Goal: Information Seeking & Learning: Learn about a topic

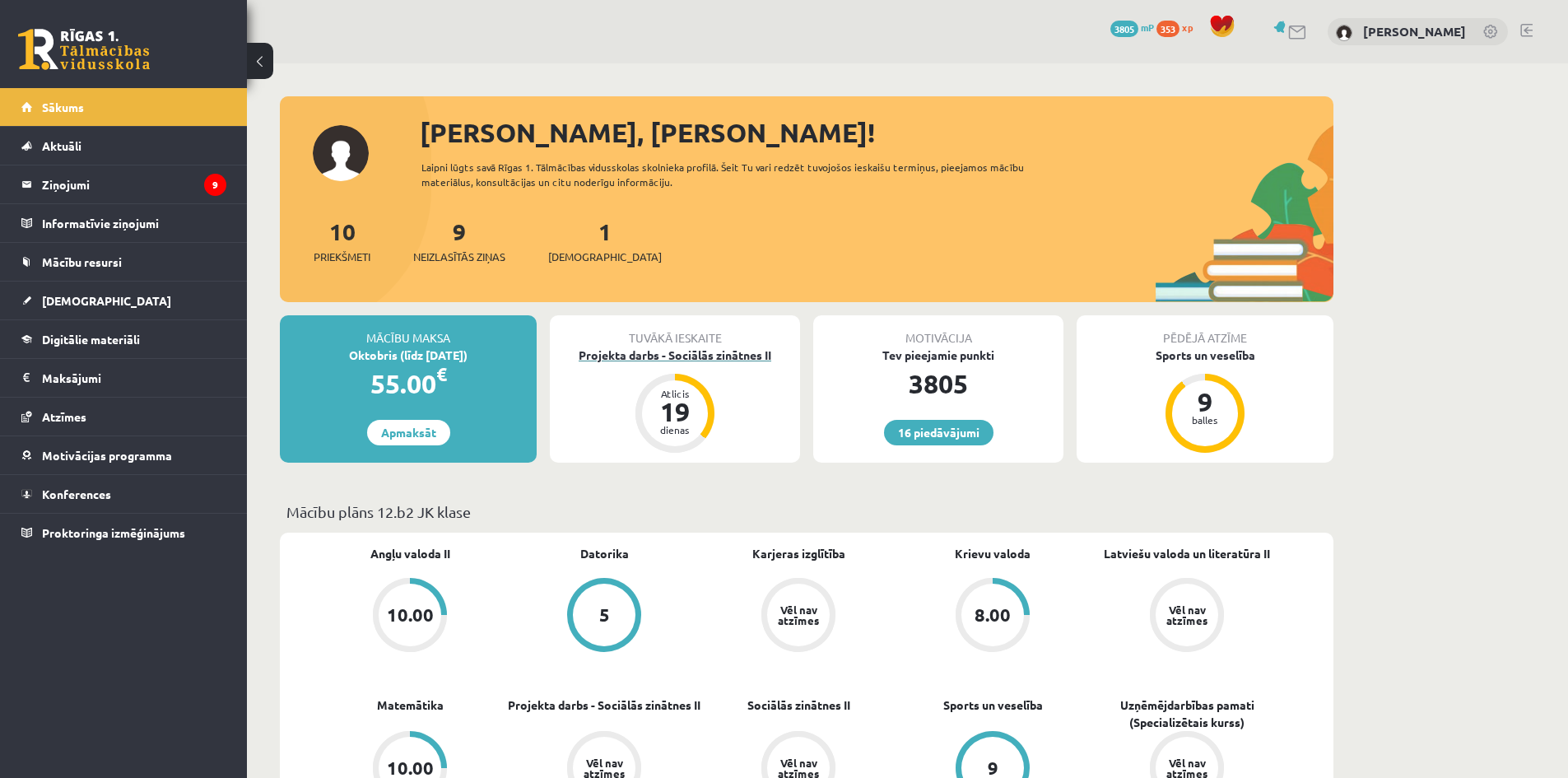
click at [719, 351] on div "Projekta darbs - Sociālās zinātnes II" at bounding box center [674, 355] width 250 height 18
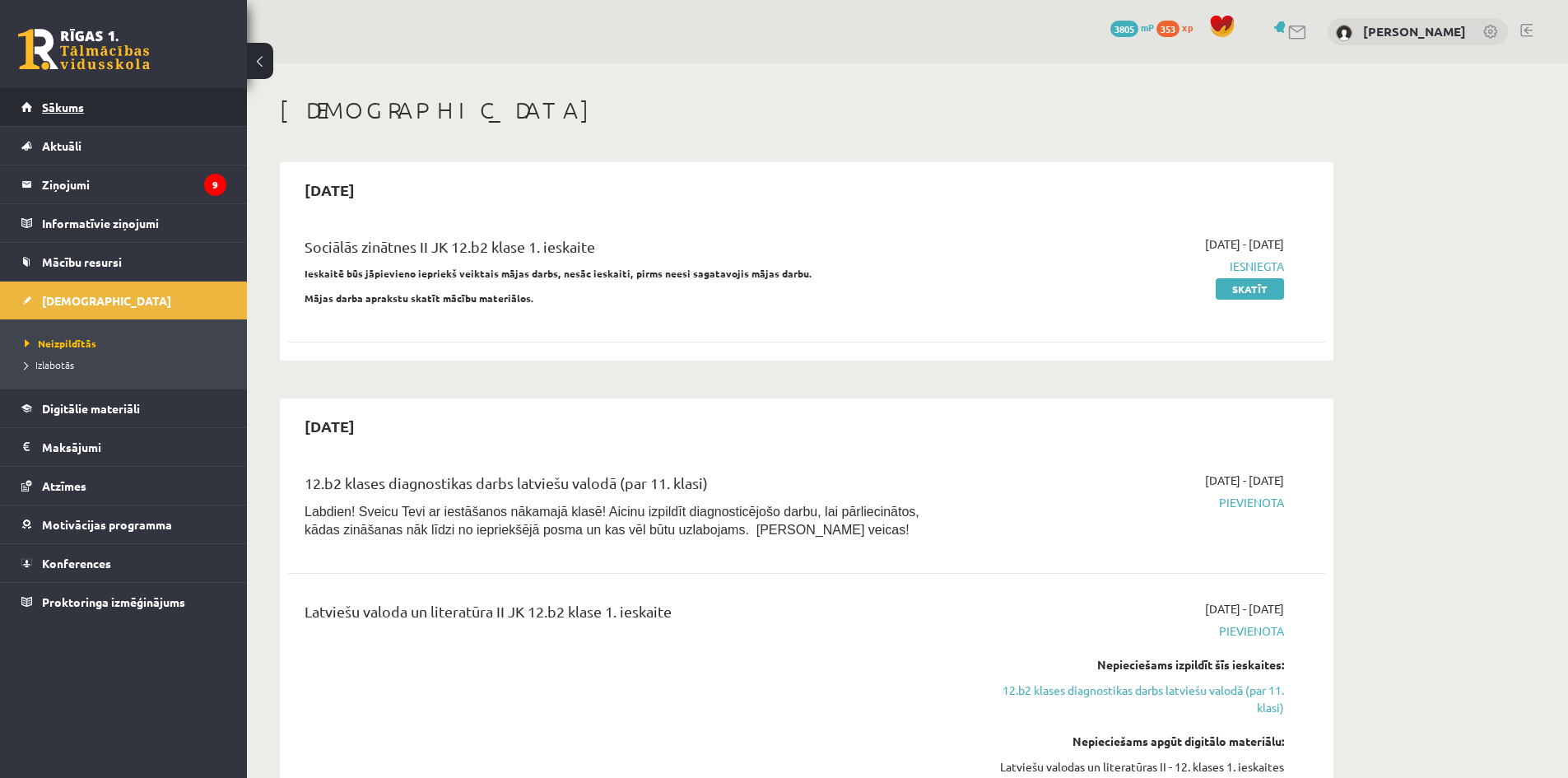
click at [43, 107] on span "Sākums" at bounding box center [63, 107] width 42 height 15
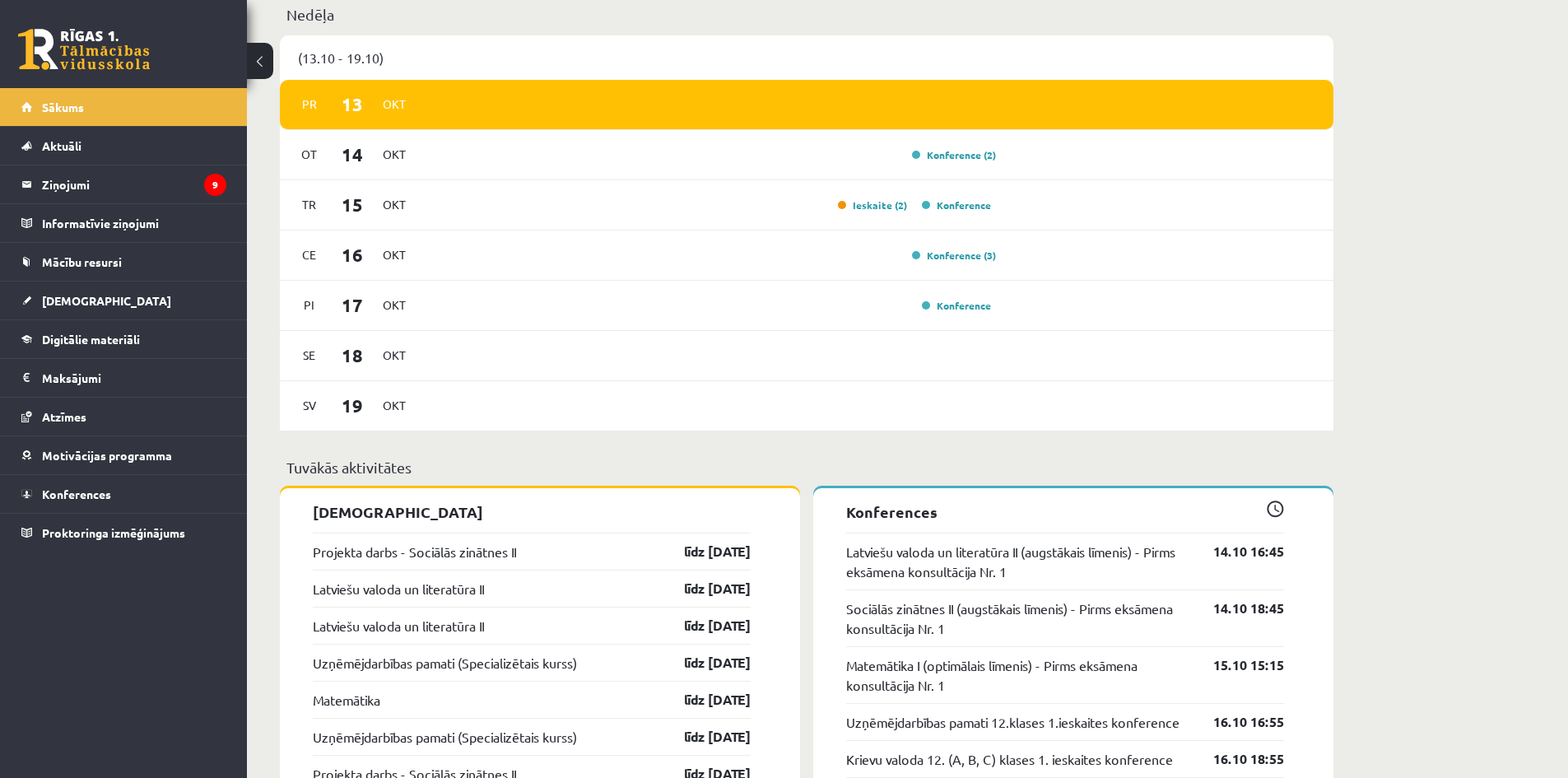
scroll to position [905, 0]
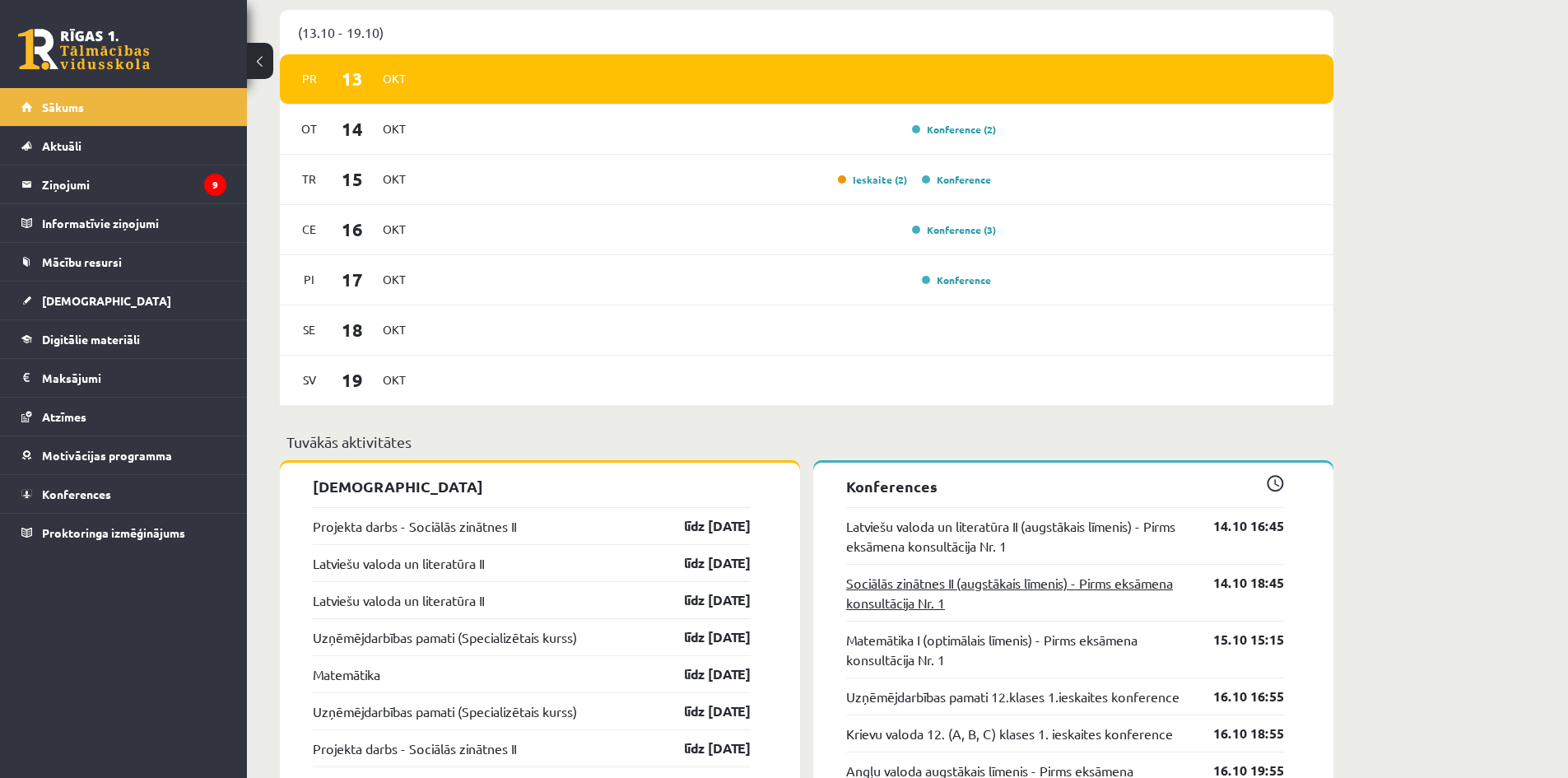
click at [1157, 589] on link "Sociālās zinātnes II (augstākais līmenis) - Pirms eksāmena konsultācija Nr. 1" at bounding box center [1017, 592] width 342 height 39
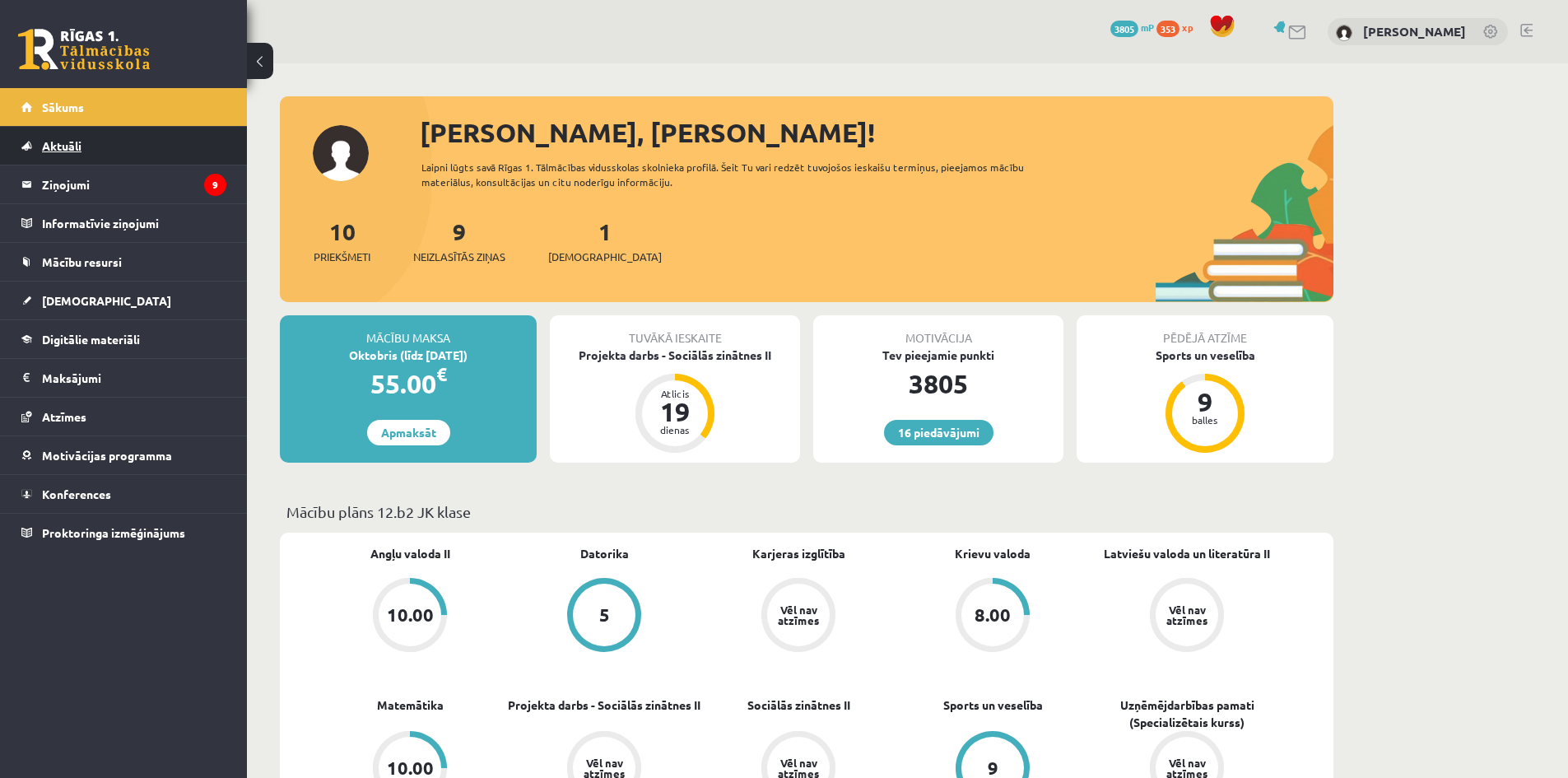
click at [62, 141] on span "Aktuāli" at bounding box center [61, 146] width 39 height 15
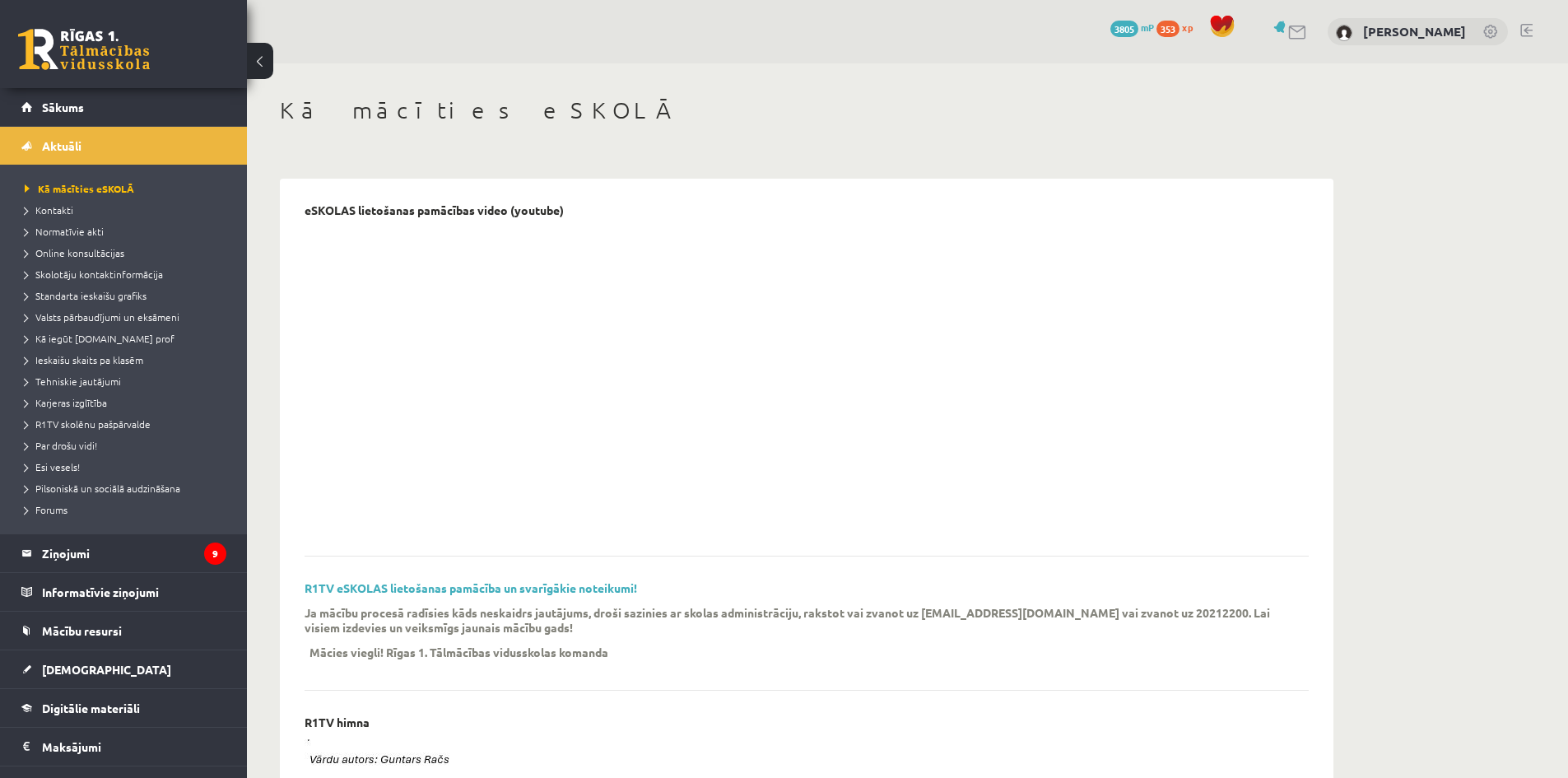
click at [1525, 33] on link at bounding box center [1527, 30] width 12 height 13
